Goal: Transaction & Acquisition: Register for event/course

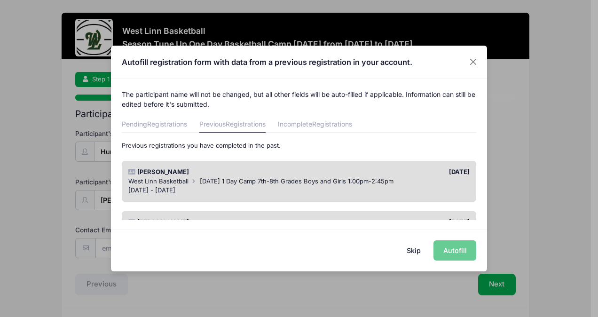
click at [235, 181] on span "Labor Day 1 Day Camp 7th-8th Grades Boys and Girls 1:00pm-2:45pm" at bounding box center [297, 181] width 194 height 8
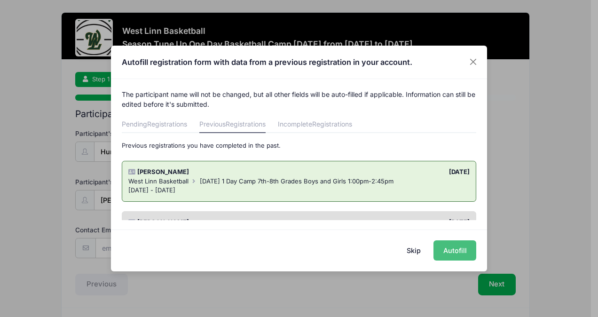
click at [453, 247] on button "Autofill" at bounding box center [454, 250] width 43 height 20
type input "[EMAIL_ADDRESS][DOMAIN_NAME]"
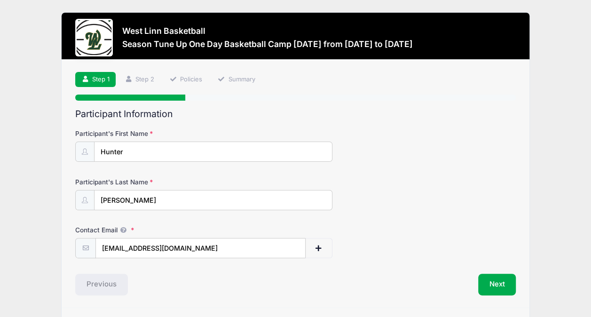
scroll to position [26, 0]
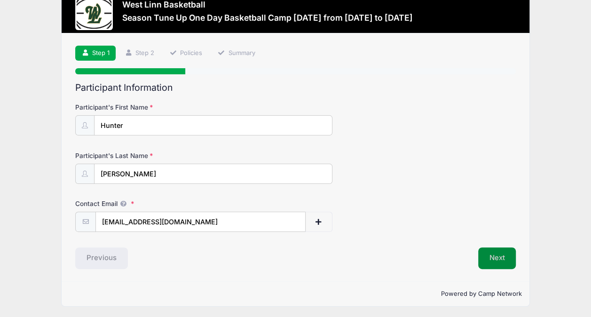
click at [491, 254] on button "Next" at bounding box center [497, 258] width 38 height 22
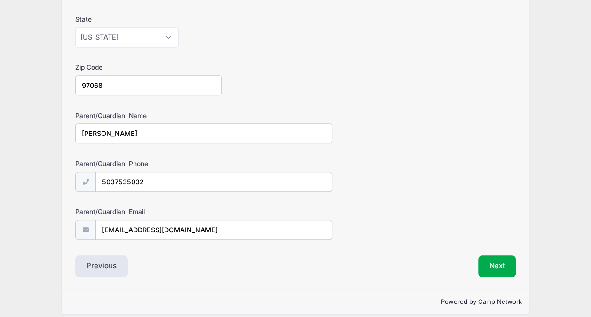
scroll to position [265, 0]
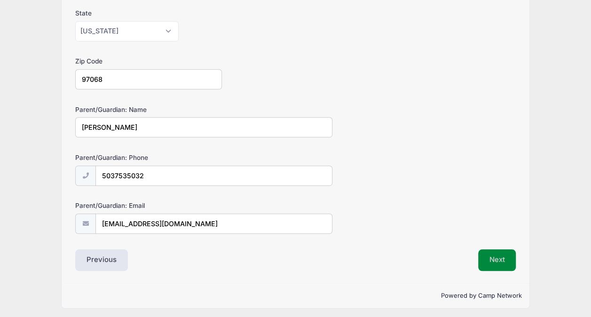
click at [491, 257] on button "Next" at bounding box center [497, 260] width 38 height 22
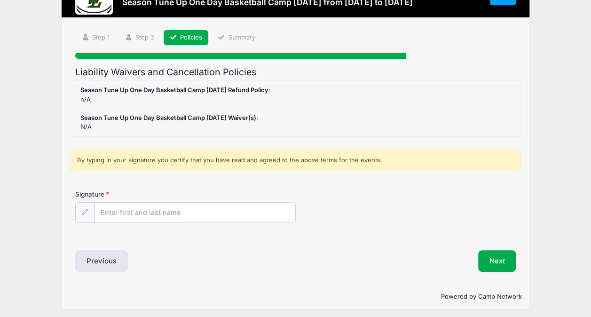
scroll to position [45, 0]
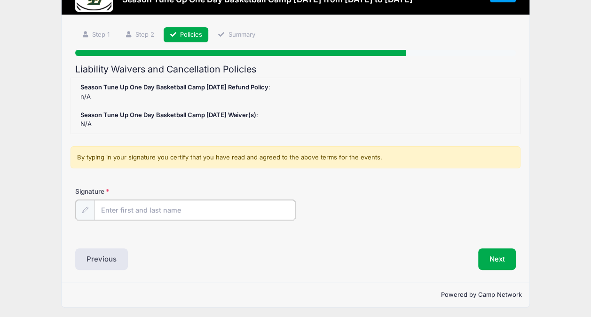
click at [206, 210] on input "Signature" at bounding box center [194, 210] width 201 height 20
type input "Ryan Wasmund"
click at [512, 247] on button "Next" at bounding box center [497, 258] width 38 height 22
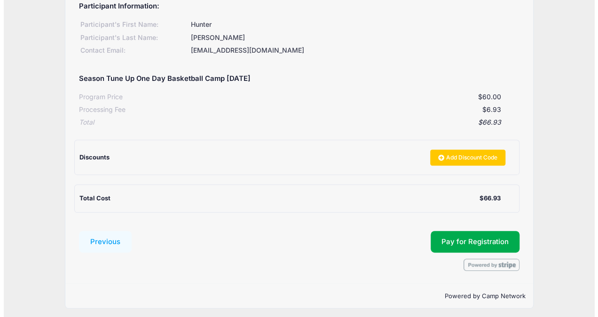
scroll to position [129, 0]
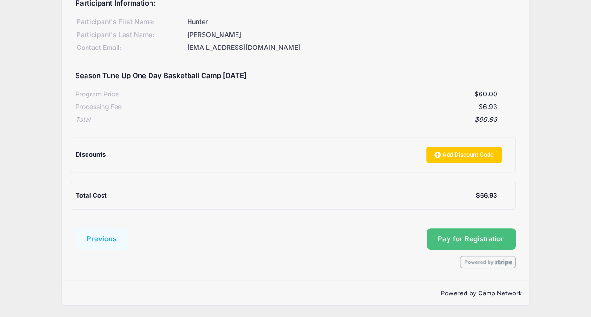
click at [485, 232] on button "Pay for Registration" at bounding box center [471, 239] width 89 height 22
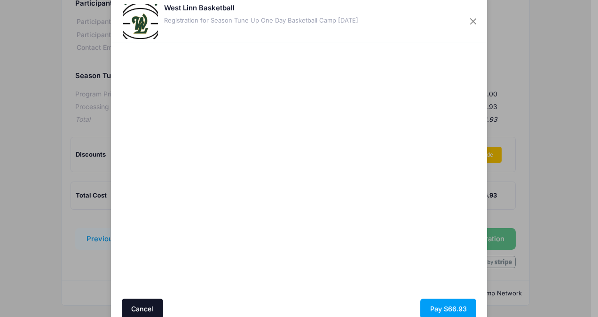
scroll to position [21, 0]
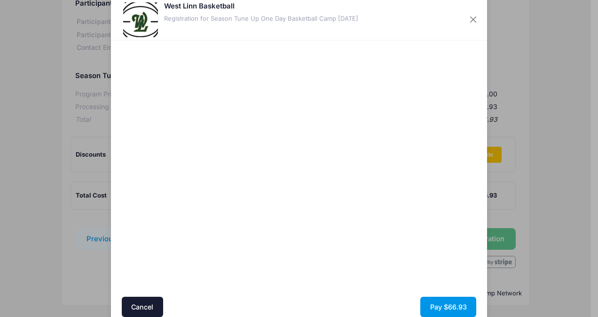
click at [453, 301] on button "Pay $66.93" at bounding box center [448, 306] width 56 height 20
